Goal: Transaction & Acquisition: Purchase product/service

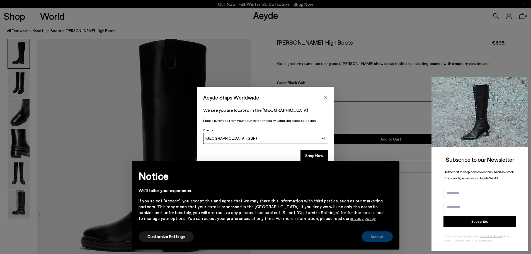
click at [383, 236] on button "Accept" at bounding box center [376, 236] width 31 height 10
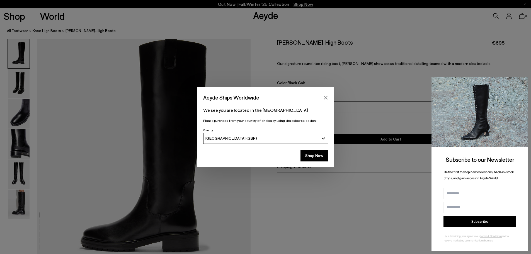
click at [524, 80] on icon at bounding box center [522, 82] width 7 height 7
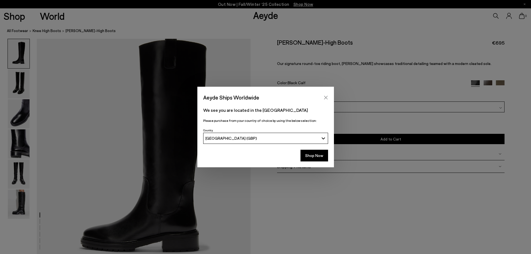
click at [327, 94] on button "Close" at bounding box center [326, 97] width 8 height 8
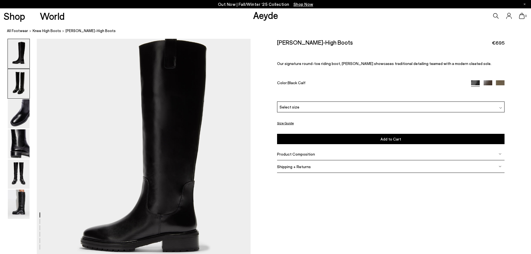
click at [17, 87] on img at bounding box center [19, 83] width 22 height 29
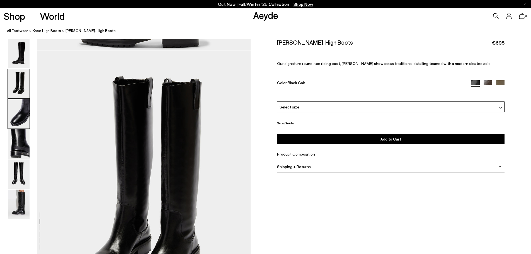
scroll to position [216, 0]
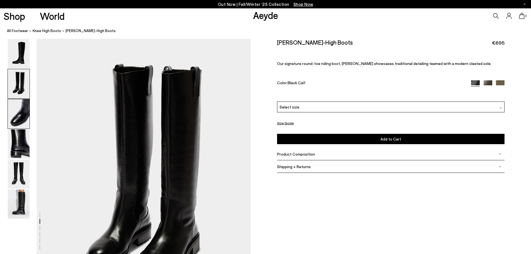
click at [16, 124] on img at bounding box center [19, 113] width 22 height 29
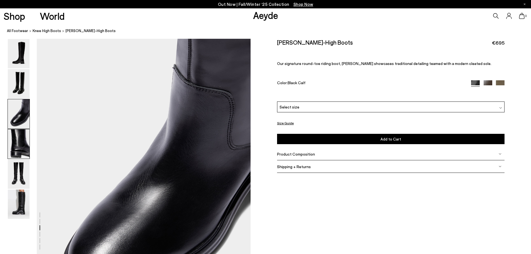
click at [16, 142] on img at bounding box center [19, 143] width 22 height 29
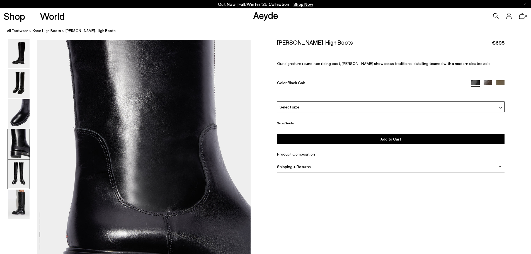
click at [12, 172] on img at bounding box center [19, 173] width 22 height 29
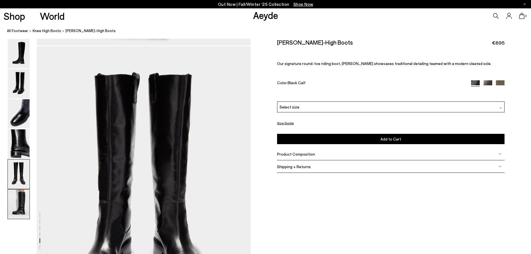
click at [17, 198] on img at bounding box center [19, 203] width 22 height 29
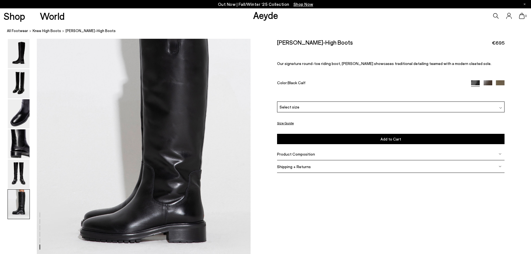
scroll to position [1397, 0]
click at [301, 104] on div "Select size" at bounding box center [390, 106] width 227 height 11
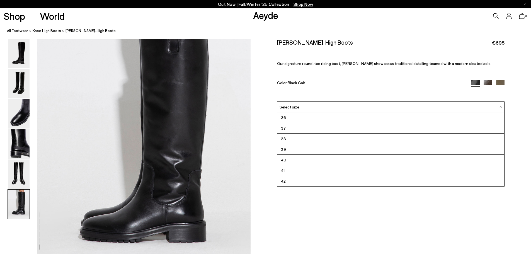
click at [308, 89] on div "Henry Knee-High Boots €695 Our signature round-toe riding boot, Henry showcases…" at bounding box center [390, 70] width 227 height 63
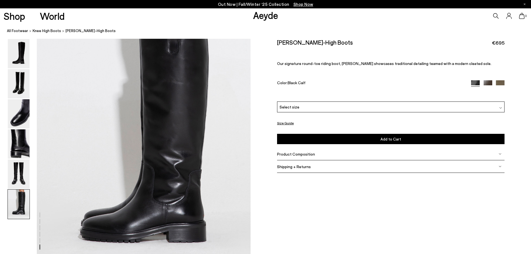
click at [303, 157] on div "Product Composition" at bounding box center [390, 154] width 227 height 13
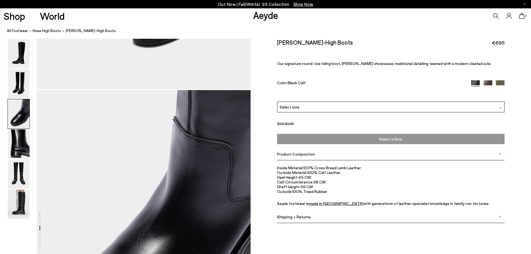
scroll to position [450, 0]
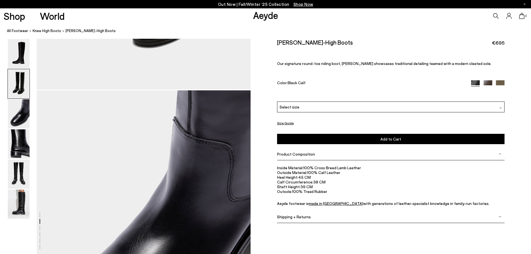
click at [378, 102] on div "Select size" at bounding box center [390, 106] width 227 height 11
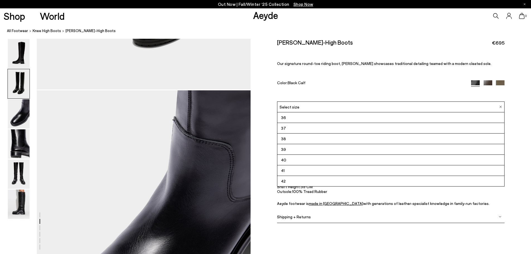
click at [288, 139] on li "38" at bounding box center [390, 138] width 227 height 11
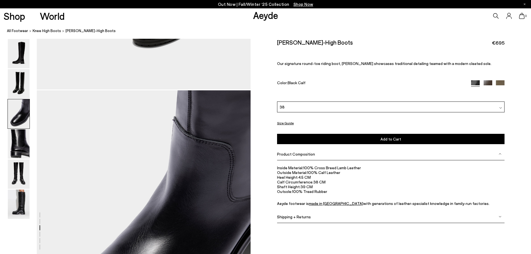
scroll to position [478, 0]
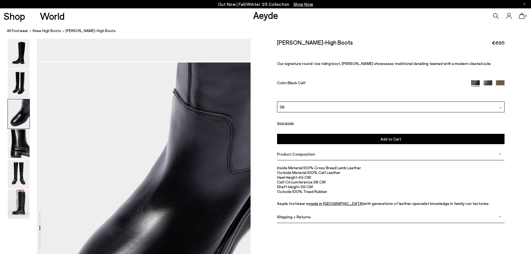
click at [320, 216] on div "Shipping + Returns" at bounding box center [390, 216] width 227 height 13
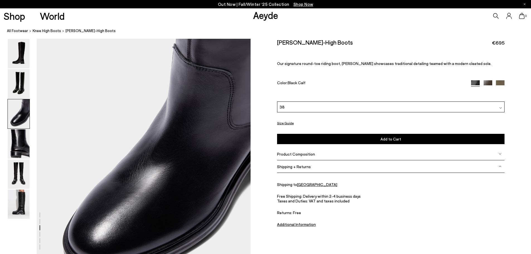
scroll to position [534, 0]
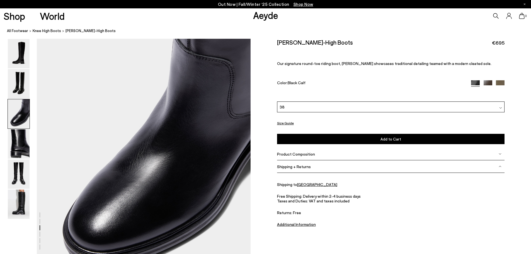
click at [308, 224] on u "Additional Information" at bounding box center [296, 224] width 39 height 5
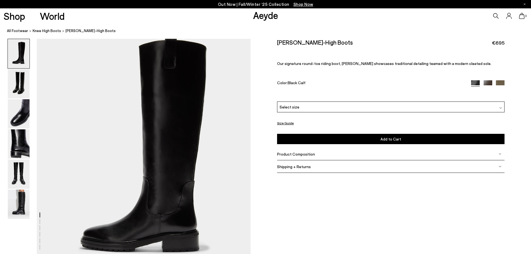
scroll to position [523, 0]
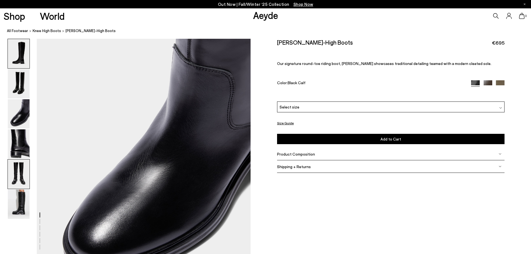
drag, startPoint x: 20, startPoint y: 174, endPoint x: 20, endPoint y: 186, distance: 12.3
click at [20, 174] on img at bounding box center [19, 173] width 22 height 29
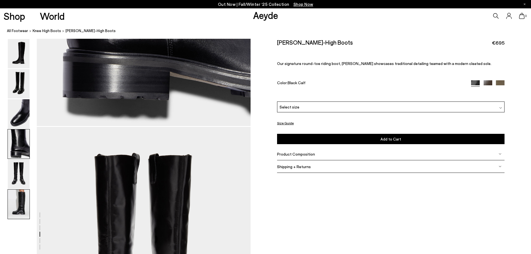
click at [20, 199] on img at bounding box center [19, 203] width 22 height 29
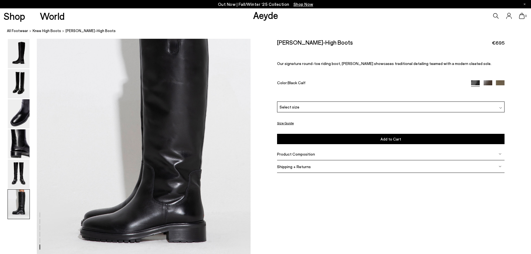
scroll to position [1369, 0]
